Goal: Information Seeking & Learning: Learn about a topic

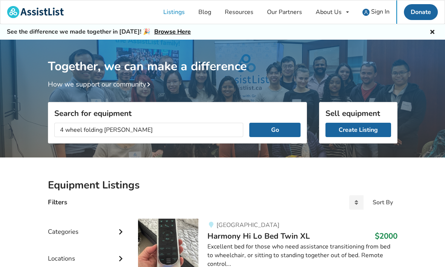
type input "4 wheel folding walker"
click at [275, 129] on button "Go" at bounding box center [274, 130] width 51 height 14
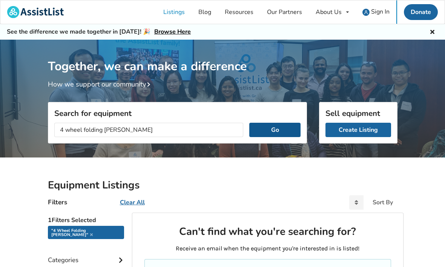
click at [282, 129] on button "Go" at bounding box center [274, 130] width 51 height 14
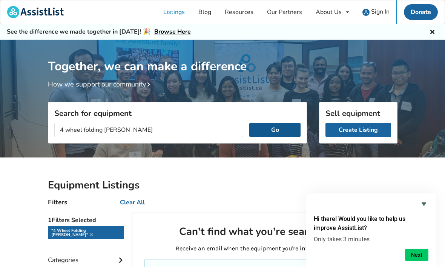
click at [277, 130] on button "Go" at bounding box center [274, 130] width 51 height 14
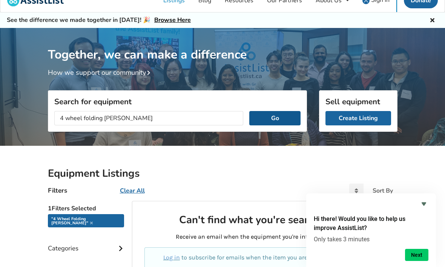
scroll to position [10, 0]
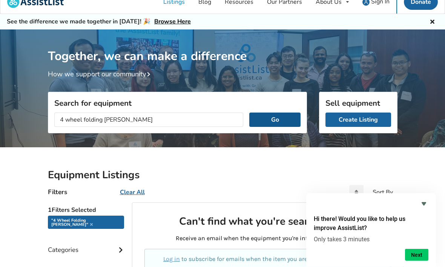
click at [280, 117] on button "Go" at bounding box center [274, 120] width 51 height 14
click at [276, 118] on button "Go" at bounding box center [274, 120] width 51 height 14
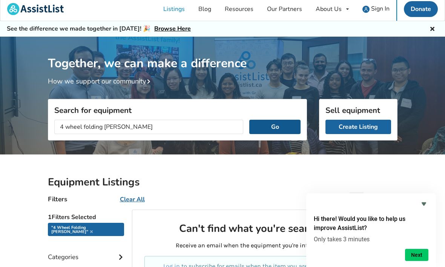
scroll to position [0, 0]
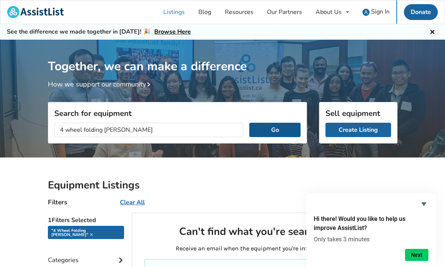
click at [275, 130] on button "Go" at bounding box center [274, 130] width 51 height 14
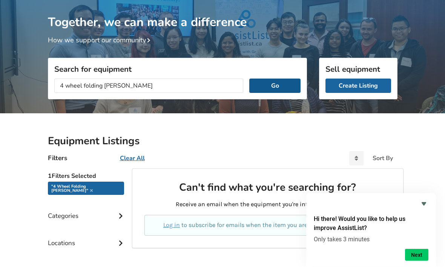
scroll to position [44, 0]
click at [93, 188] on icon at bounding box center [91, 190] width 3 height 4
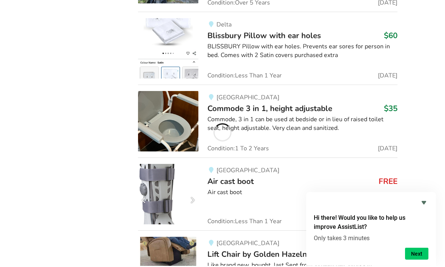
scroll to position [11667, 0]
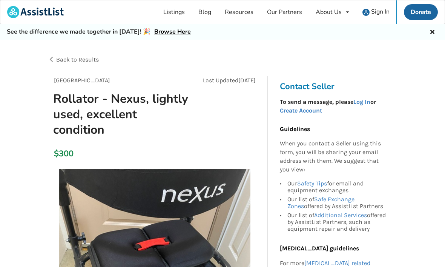
click at [78, 58] on span "Back to Results" at bounding box center [77, 59] width 43 height 7
